Goal: Task Accomplishment & Management: Manage account settings

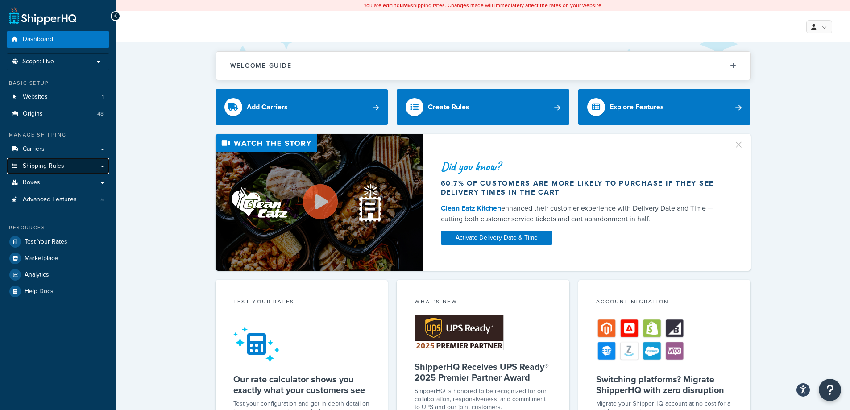
click at [76, 163] on link "Shipping Rules" at bounding box center [58, 166] width 103 height 17
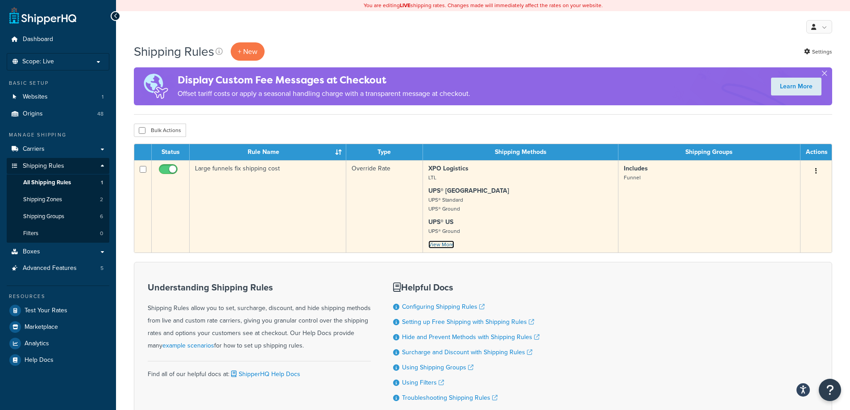
click at [442, 245] on link "View More" at bounding box center [441, 244] width 26 height 8
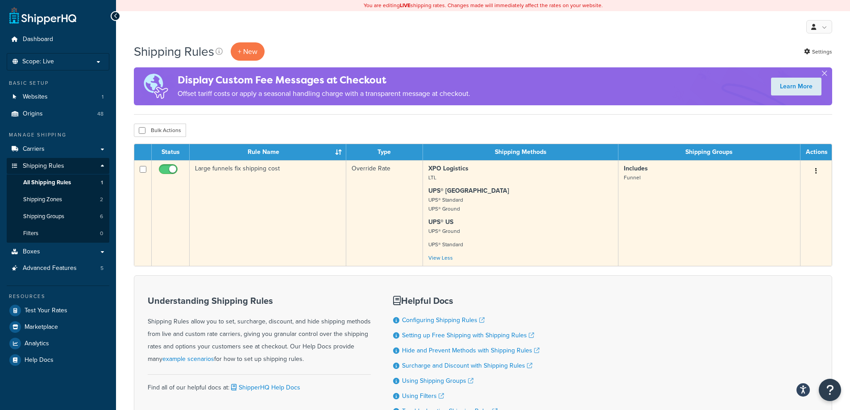
click at [474, 212] on p "UPS® Canada UPS® Standard UPS® Ground" at bounding box center [520, 199] width 184 height 27
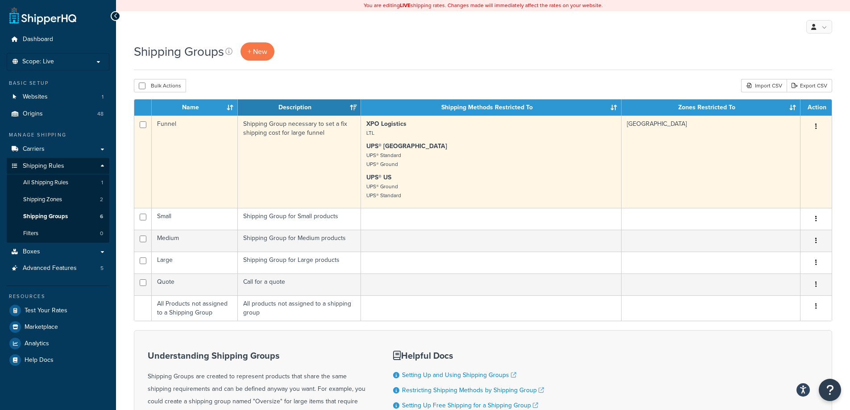
click at [190, 170] on td "Funnel" at bounding box center [195, 162] width 86 height 92
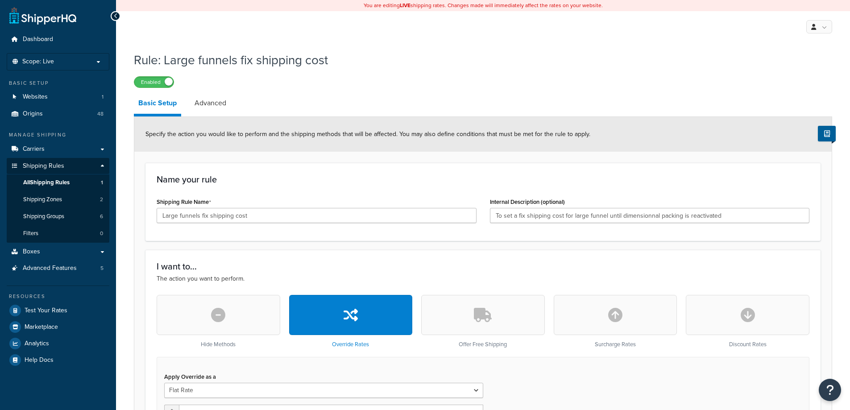
select select "ITEM"
click at [54, 183] on span "All Shipping Rules" at bounding box center [46, 183] width 46 height 8
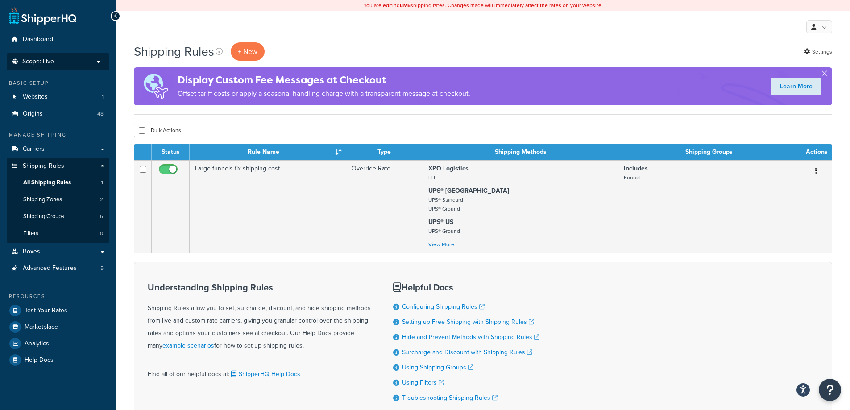
click at [87, 68] on li "Scope: Live Development Integration Test" at bounding box center [58, 61] width 103 height 17
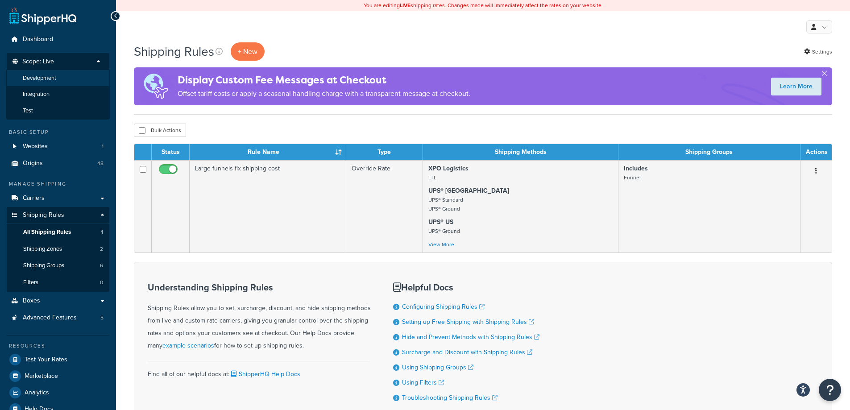
click at [80, 81] on li "Development" at bounding box center [58, 78] width 104 height 17
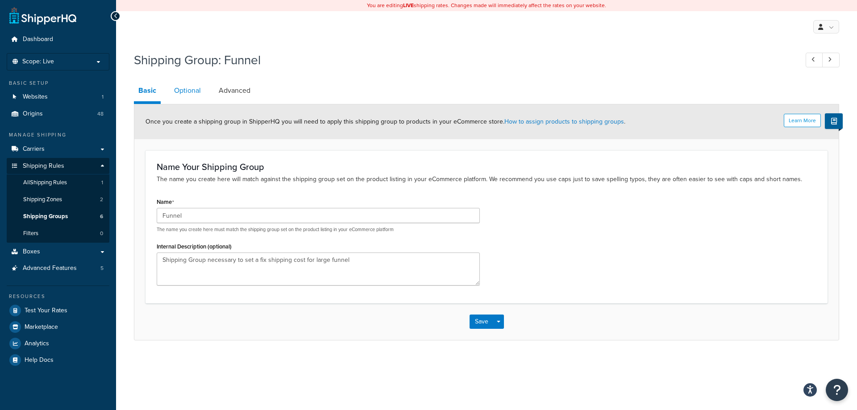
click at [184, 93] on link "Optional" at bounding box center [188, 90] width 36 height 21
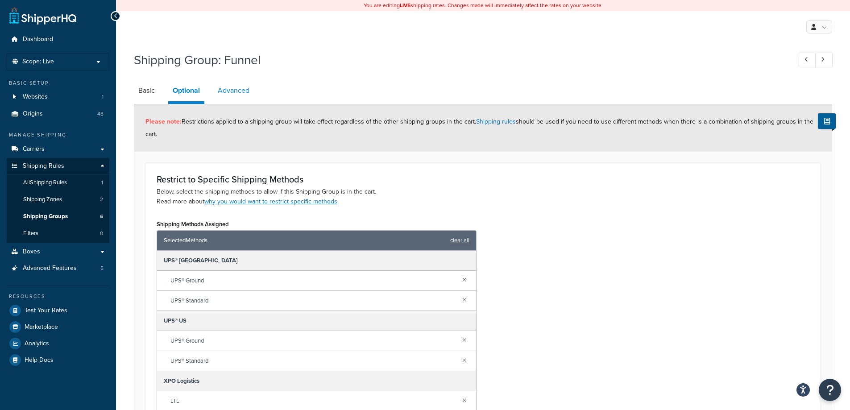
click at [235, 88] on link "Advanced" at bounding box center [233, 90] width 41 height 21
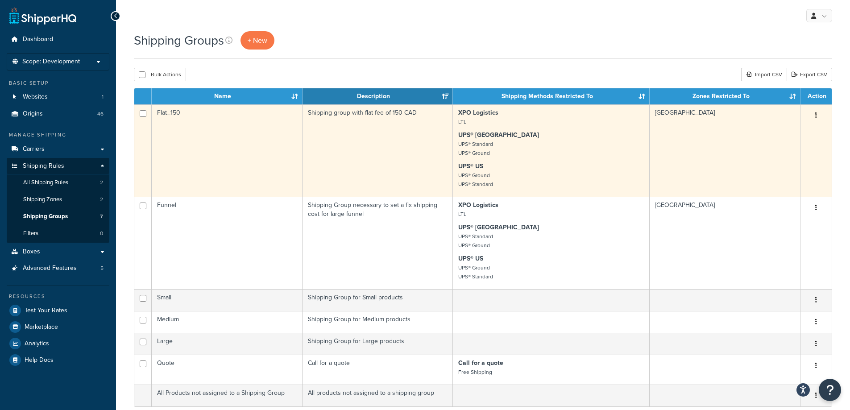
click at [330, 144] on td "Shipping group with flat fee of 150 CAD" at bounding box center [377, 150] width 151 height 92
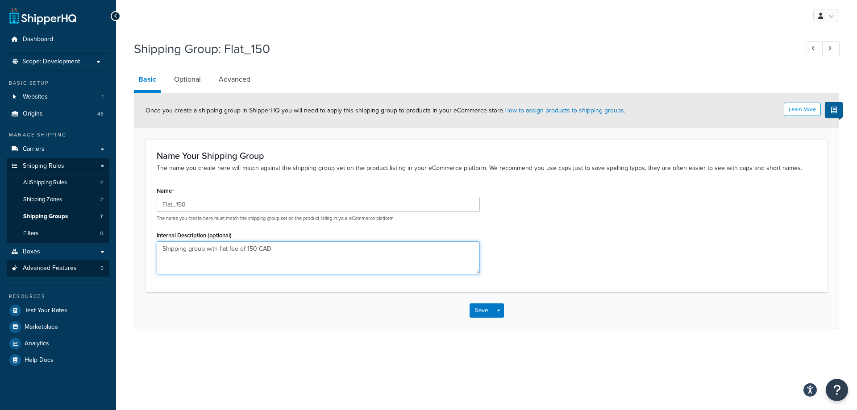
drag, startPoint x: 374, startPoint y: 257, endPoint x: 77, endPoint y: 268, distance: 297.3
click at [77, 268] on div "Dashboard Scope: Development Basic Setup Websites 1 Origins 46 Manage Shipping …" at bounding box center [428, 205] width 857 height 410
click at [180, 83] on link "Optional" at bounding box center [188, 79] width 36 height 21
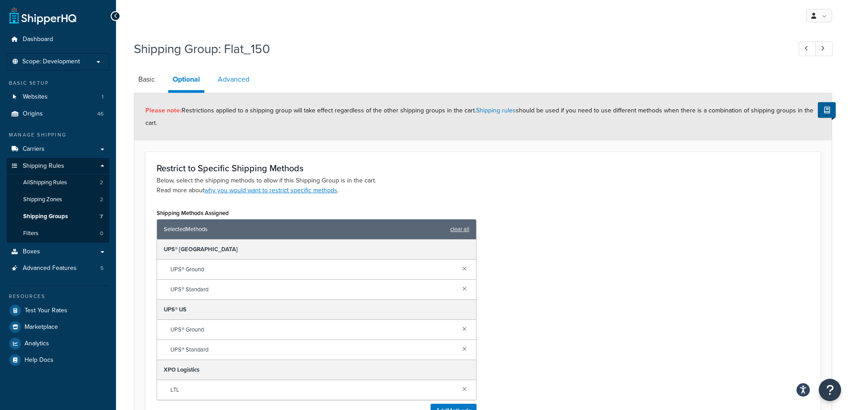
click at [239, 80] on link "Advanced" at bounding box center [233, 79] width 41 height 21
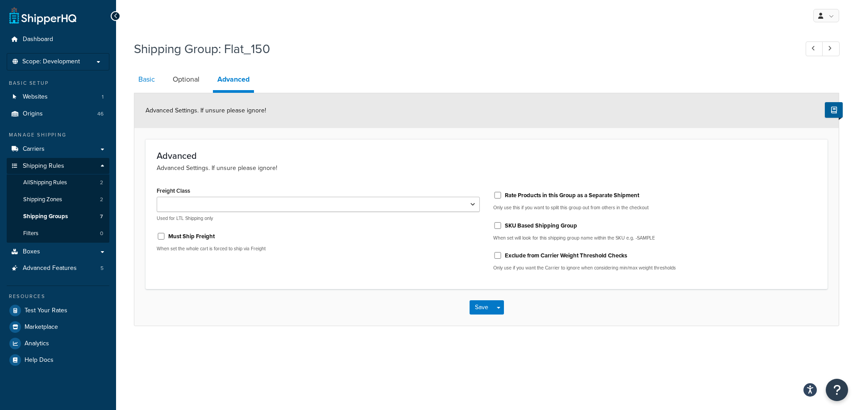
click at [139, 82] on link "Basic" at bounding box center [146, 79] width 25 height 21
